Goal: Book appointment/travel/reservation

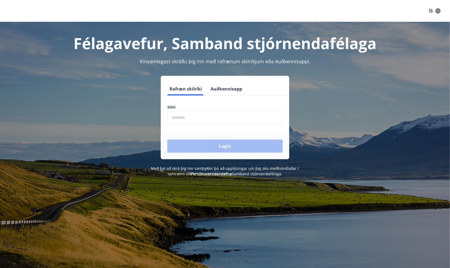
click at [183, 114] on input "phone" at bounding box center [224, 117] width 115 height 13
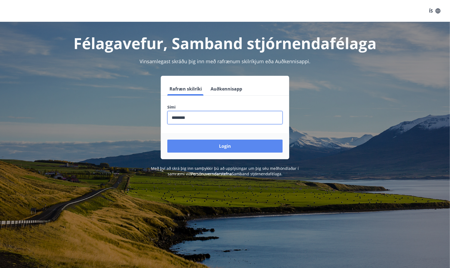
type input "********"
click at [220, 148] on button "Login" at bounding box center [224, 145] width 115 height 13
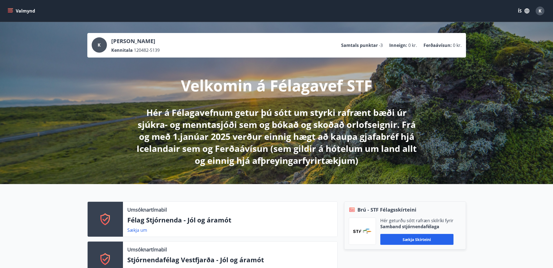
click at [10, 10] on icon "menu" at bounding box center [10, 10] width 5 height 1
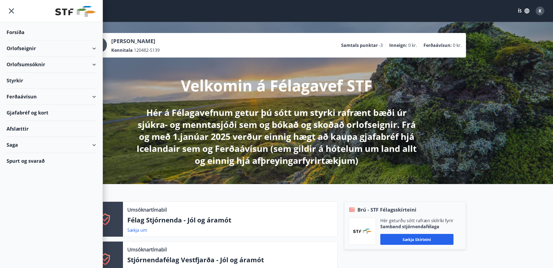
click at [97, 50] on icon at bounding box center [94, 48] width 7 height 7
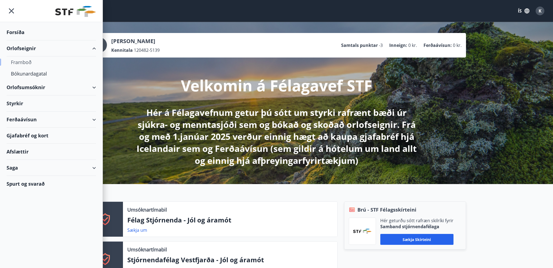
click at [19, 60] on div "Framboð" at bounding box center [51, 61] width 81 height 11
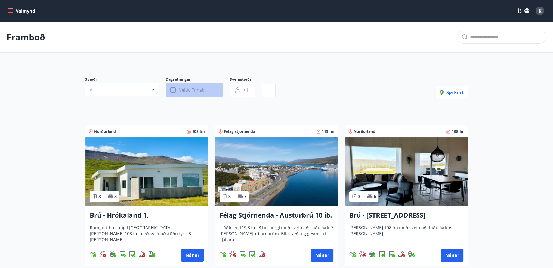
click at [209, 94] on button "Veldu tímabil" at bounding box center [195, 90] width 58 height 14
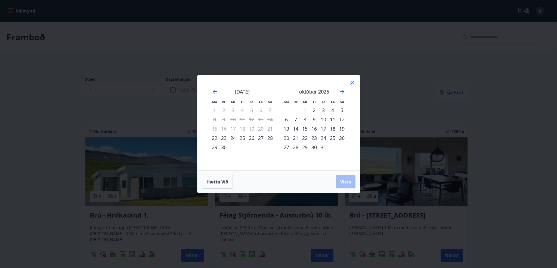
click at [326, 128] on div "17" at bounding box center [323, 128] width 9 height 9
click at [343, 130] on div "19" at bounding box center [341, 128] width 9 height 9
click at [343, 181] on span "Vista" at bounding box center [345, 182] width 11 height 6
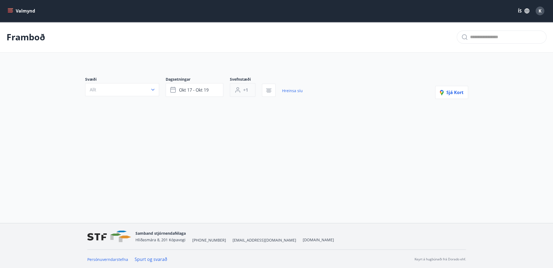
click at [251, 88] on button "+1" at bounding box center [243, 90] width 26 height 14
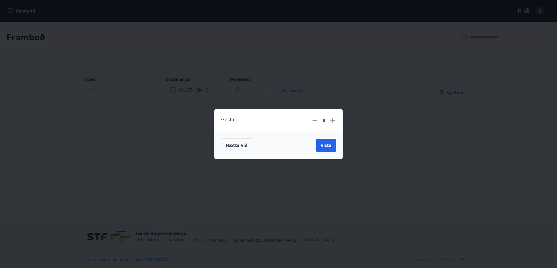
click at [332, 119] on icon at bounding box center [333, 120] width 7 height 7
type input "*"
drag, startPoint x: 327, startPoint y: 144, endPoint x: 281, endPoint y: 146, distance: 46.0
click at [326, 144] on span "Vista" at bounding box center [326, 145] width 11 height 6
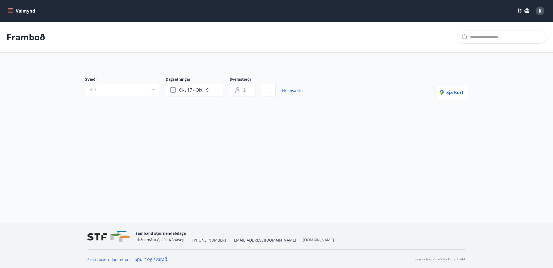
click at [12, 11] on icon "menu" at bounding box center [11, 11] width 6 height 1
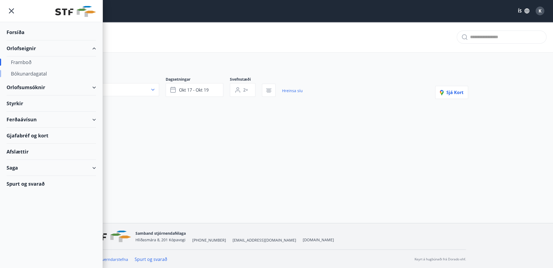
click at [27, 73] on div "Bókunardagatal" at bounding box center [51, 73] width 81 height 11
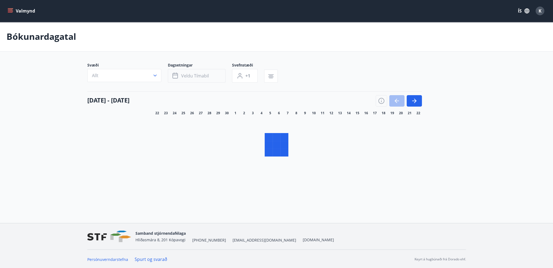
click at [208, 73] on button "Veldu tímabil" at bounding box center [197, 76] width 58 height 14
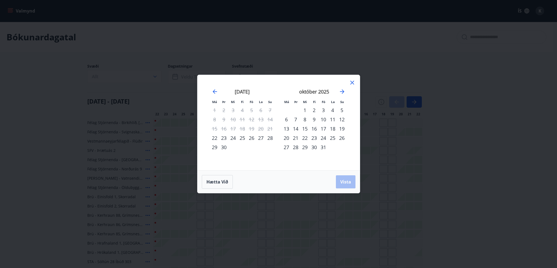
click at [325, 128] on div "17" at bounding box center [323, 128] width 9 height 9
click at [340, 129] on div "19" at bounding box center [341, 128] width 9 height 9
click at [347, 184] on span "Vista" at bounding box center [345, 182] width 11 height 6
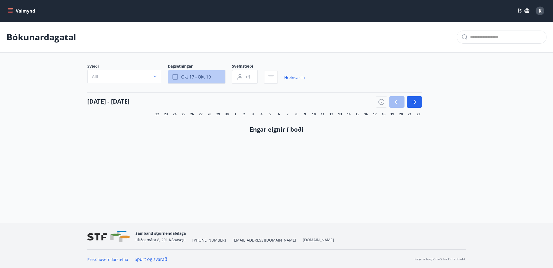
click at [213, 80] on button "okt 17 - okt 19" at bounding box center [197, 77] width 58 height 14
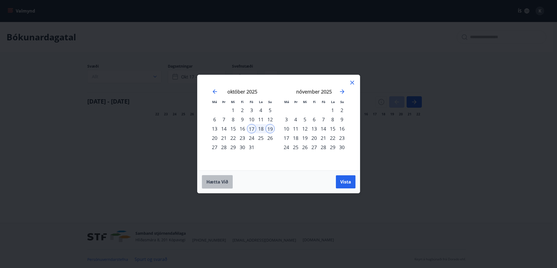
click at [223, 186] on button "Hætta við" at bounding box center [217, 182] width 31 height 14
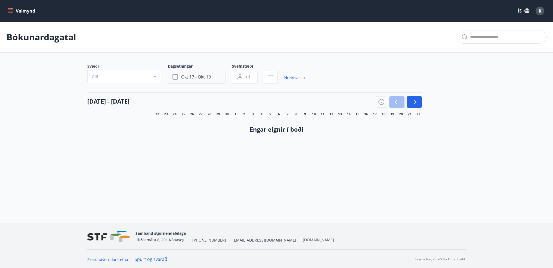
click at [218, 77] on button "okt 17 - okt 19" at bounding box center [197, 77] width 58 height 14
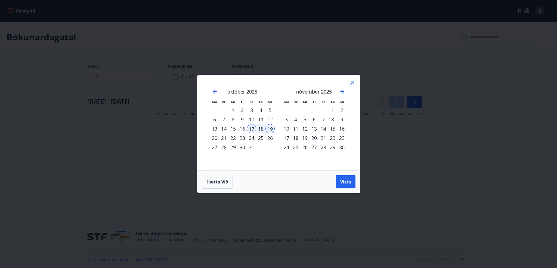
click at [352, 82] on icon at bounding box center [353, 83] width 4 height 4
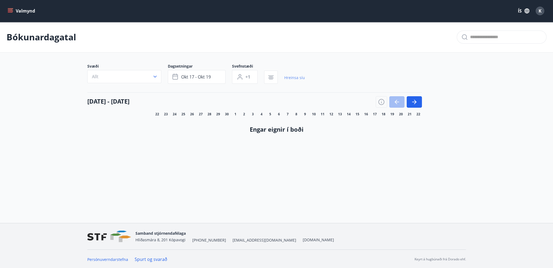
click at [296, 78] on link "Hreinsa síu" at bounding box center [294, 78] width 21 height 12
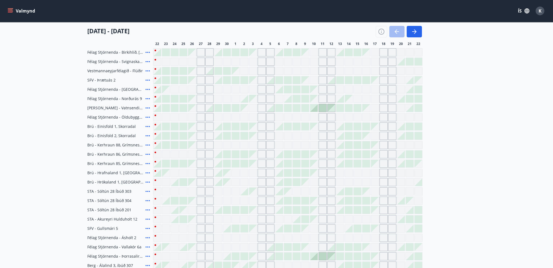
scroll to position [67, 0]
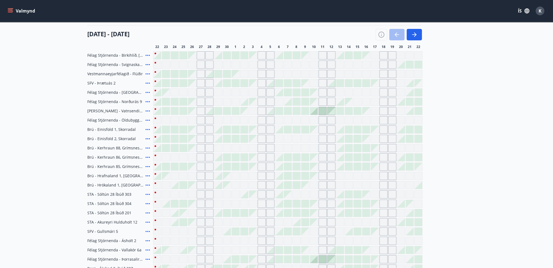
click at [348, 165] on div at bounding box center [349, 166] width 8 height 8
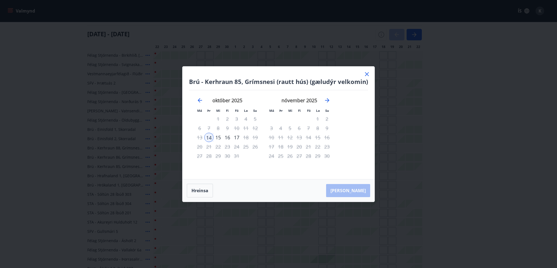
click at [366, 73] on icon at bounding box center [367, 74] width 4 height 4
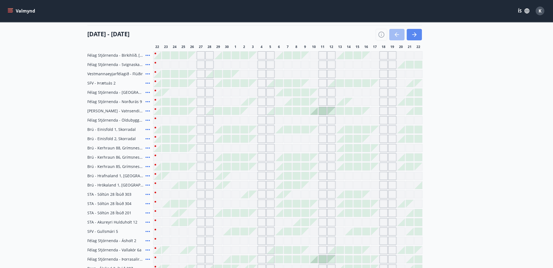
click at [418, 32] on button "button" at bounding box center [414, 34] width 15 height 11
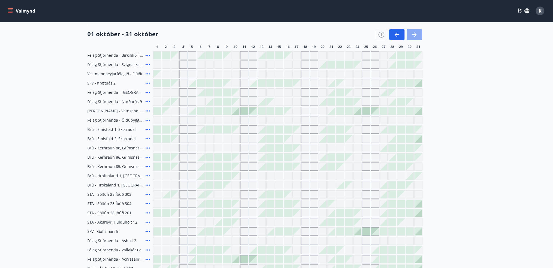
click at [417, 33] on icon "button" at bounding box center [414, 34] width 7 height 7
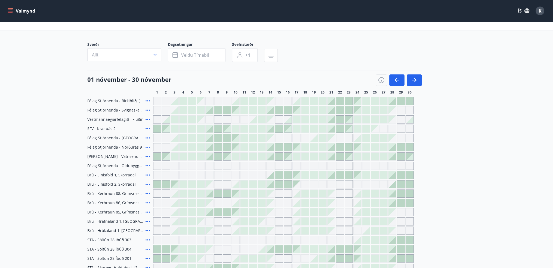
scroll to position [27, 0]
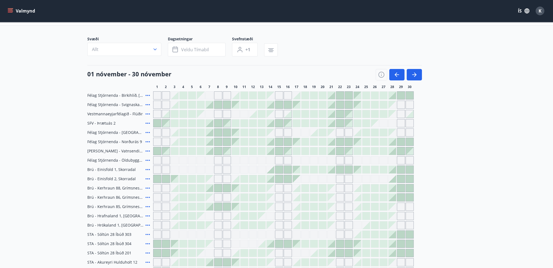
click at [212, 103] on div at bounding box center [210, 105] width 8 height 8
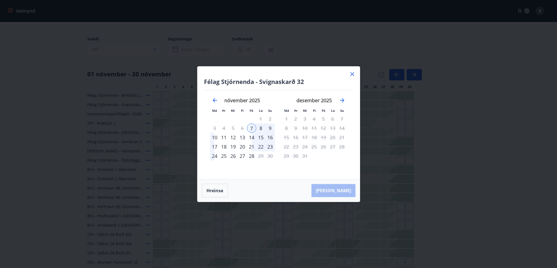
click at [269, 127] on div "9" at bounding box center [270, 127] width 9 height 9
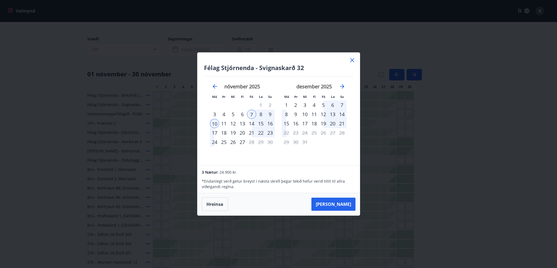
click at [352, 60] on icon at bounding box center [353, 60] width 4 height 4
